Goal: Task Accomplishment & Management: Manage account settings

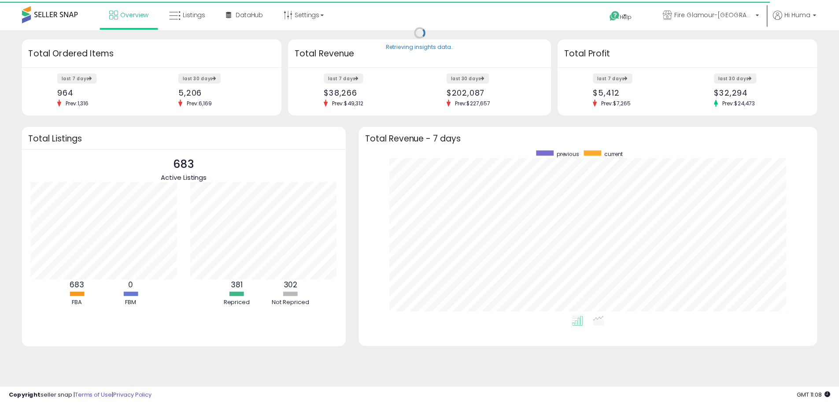
scroll to position [166, 444]
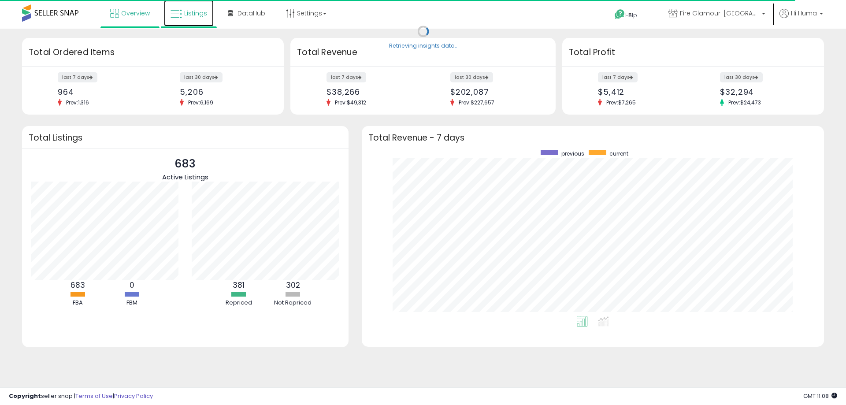
click at [203, 11] on span "Listings" at bounding box center [195, 13] width 23 height 9
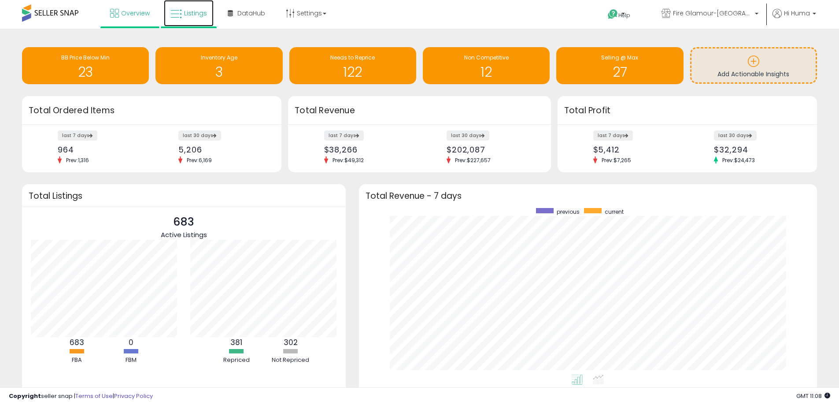
scroll to position [440204, 439930]
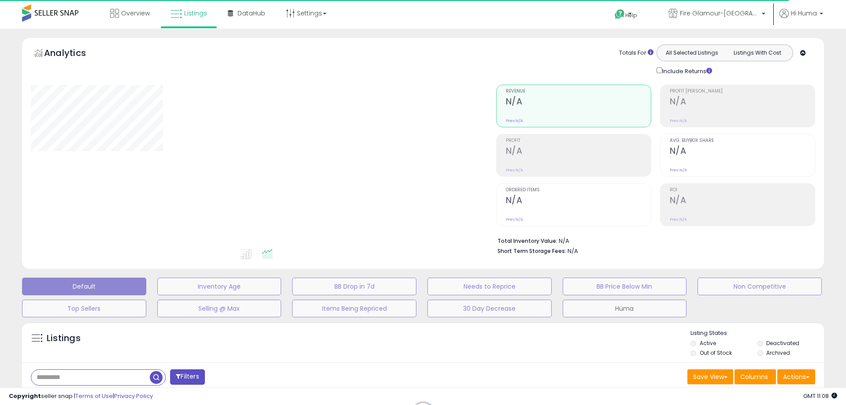
click at [624, 309] on button "Hüma" at bounding box center [624, 308] width 124 height 18
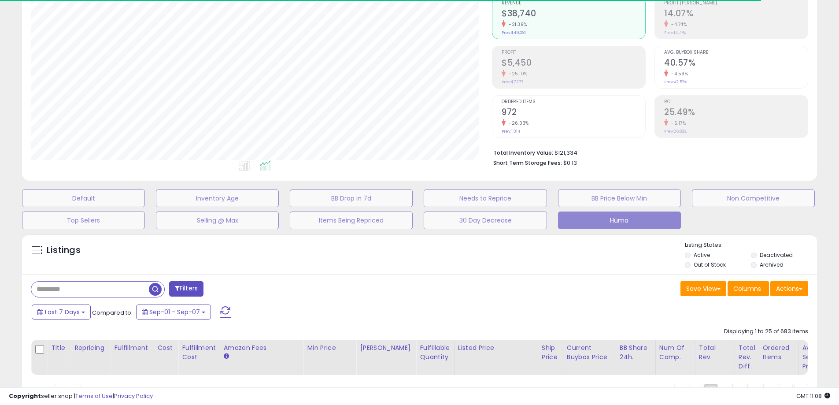
scroll to position [181, 461]
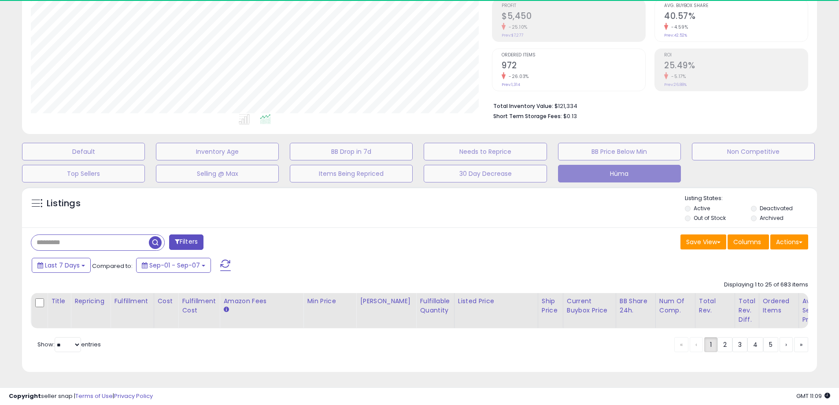
select select "**"
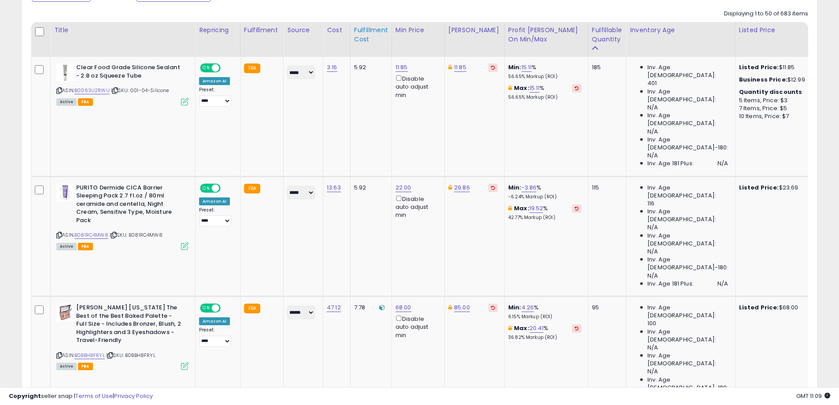
scroll to position [229, 0]
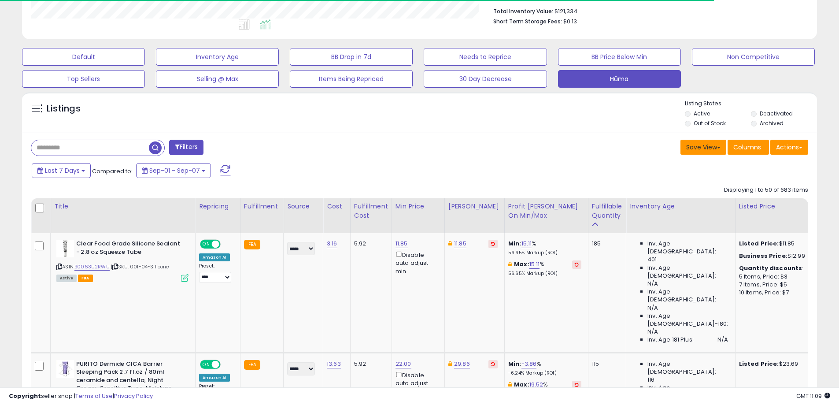
click at [712, 148] on button "Save View" at bounding box center [703, 147] width 46 height 15
click at [784, 147] on button "Actions" at bounding box center [789, 147] width 38 height 15
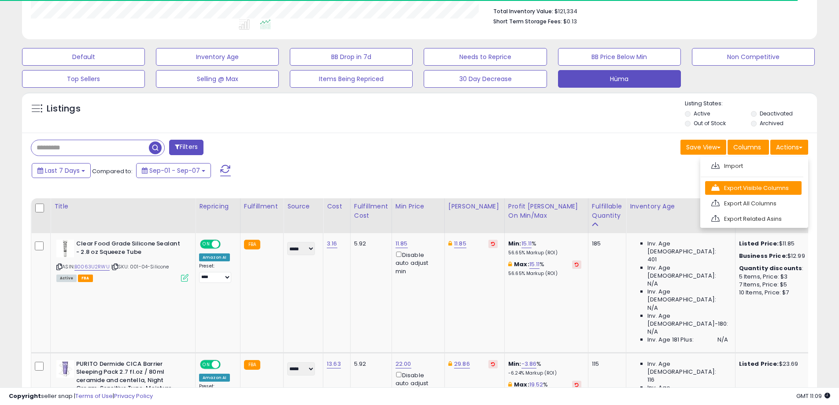
click at [772, 192] on link "Export Visible Columns" at bounding box center [753, 188] width 96 height 14
